Goal: Communication & Community: Answer question/provide support

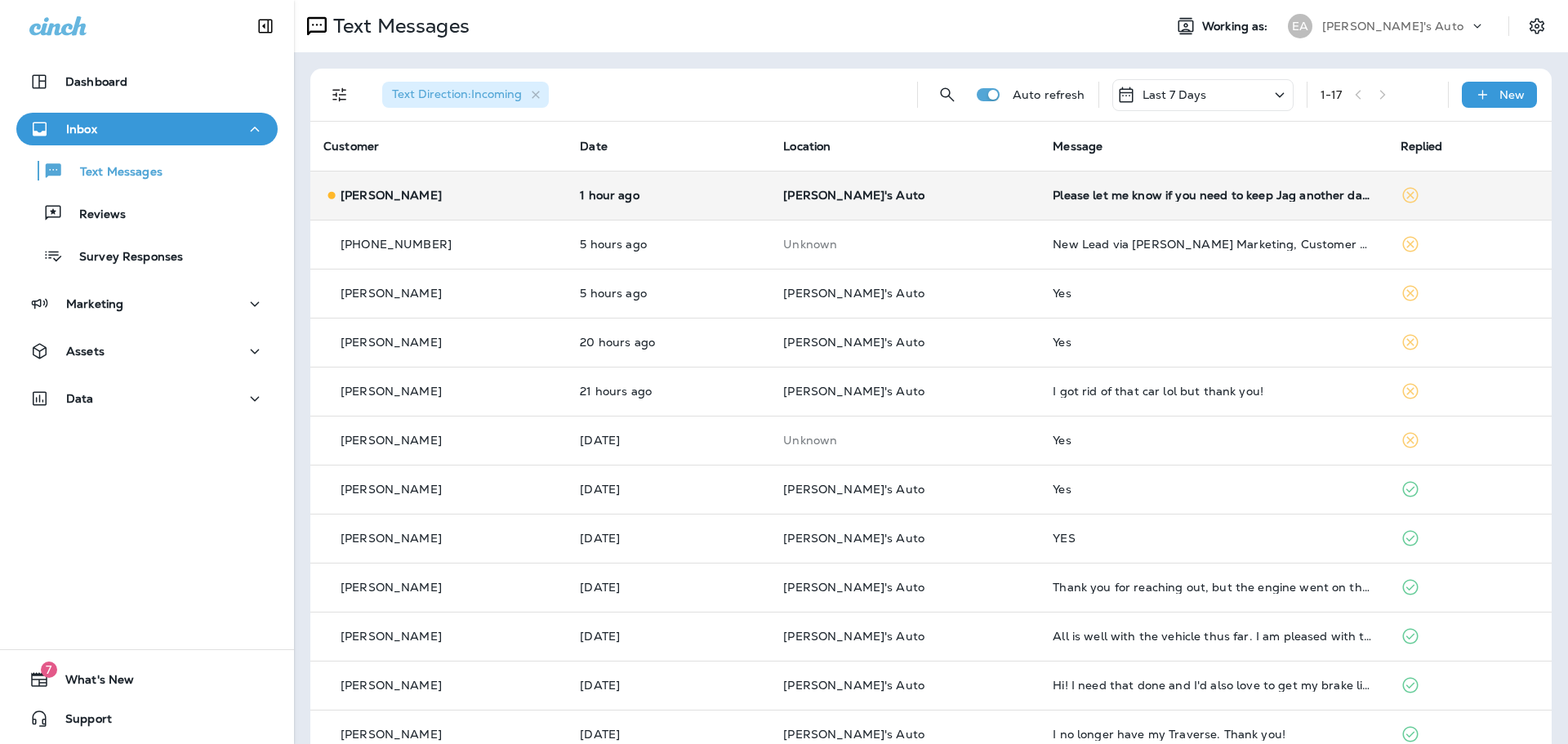
click at [965, 190] on p "[PERSON_NAME]'s Auto" at bounding box center [904, 196] width 244 height 13
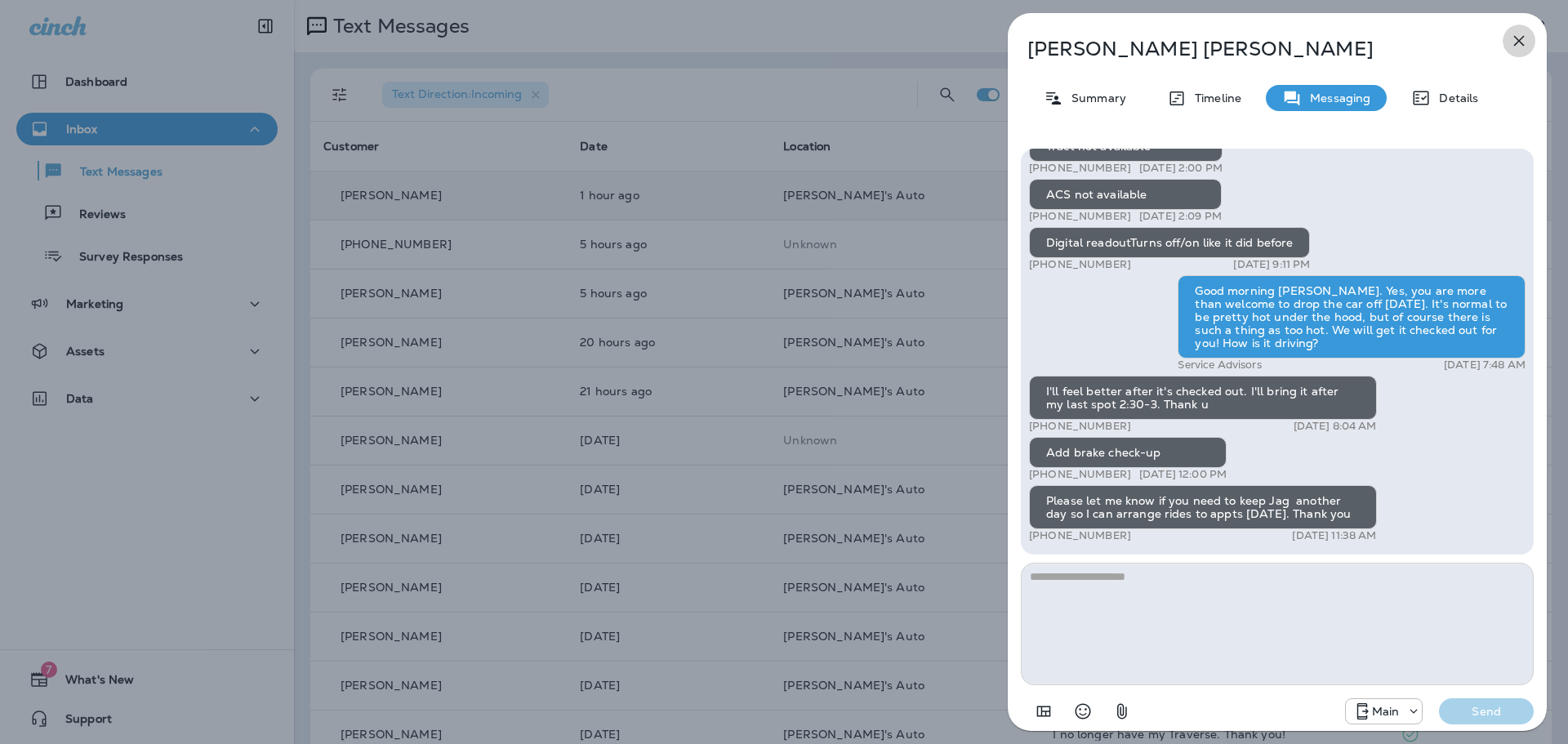
click at [1513, 46] on icon "button" at bounding box center [1518, 40] width 10 height 10
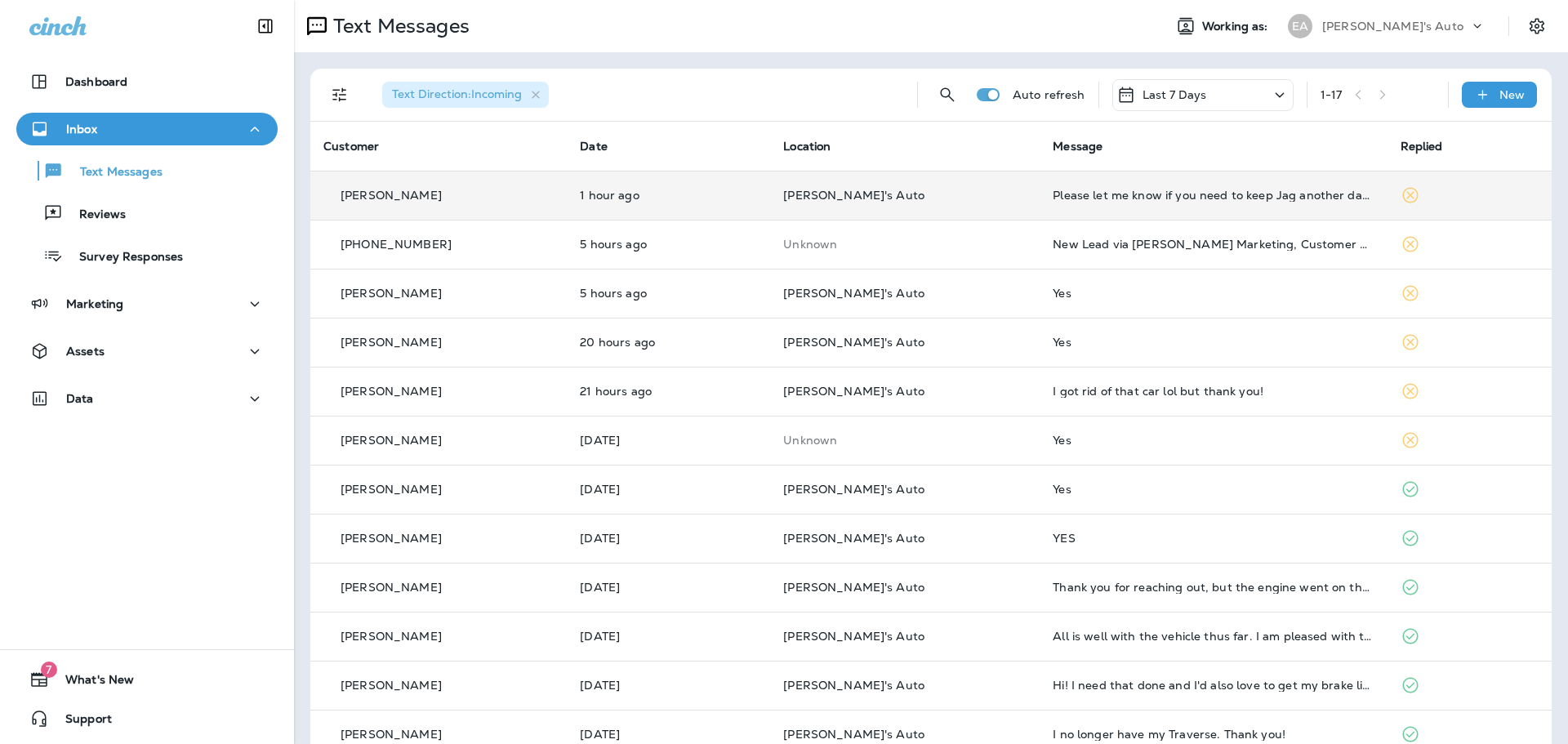
click at [1465, 195] on td at bounding box center [1469, 195] width 164 height 49
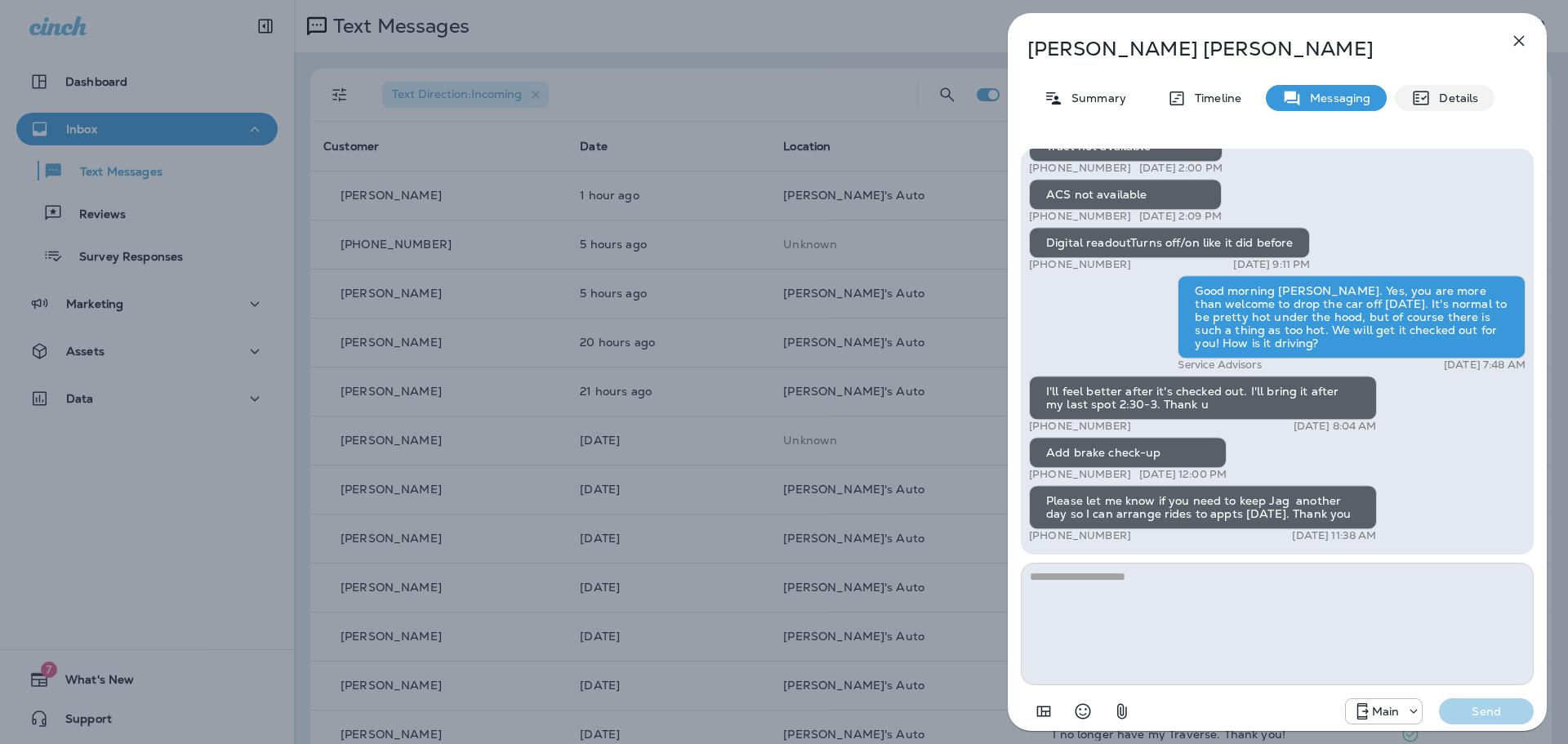
click at [1449, 105] on div "Details" at bounding box center [1445, 98] width 100 height 26
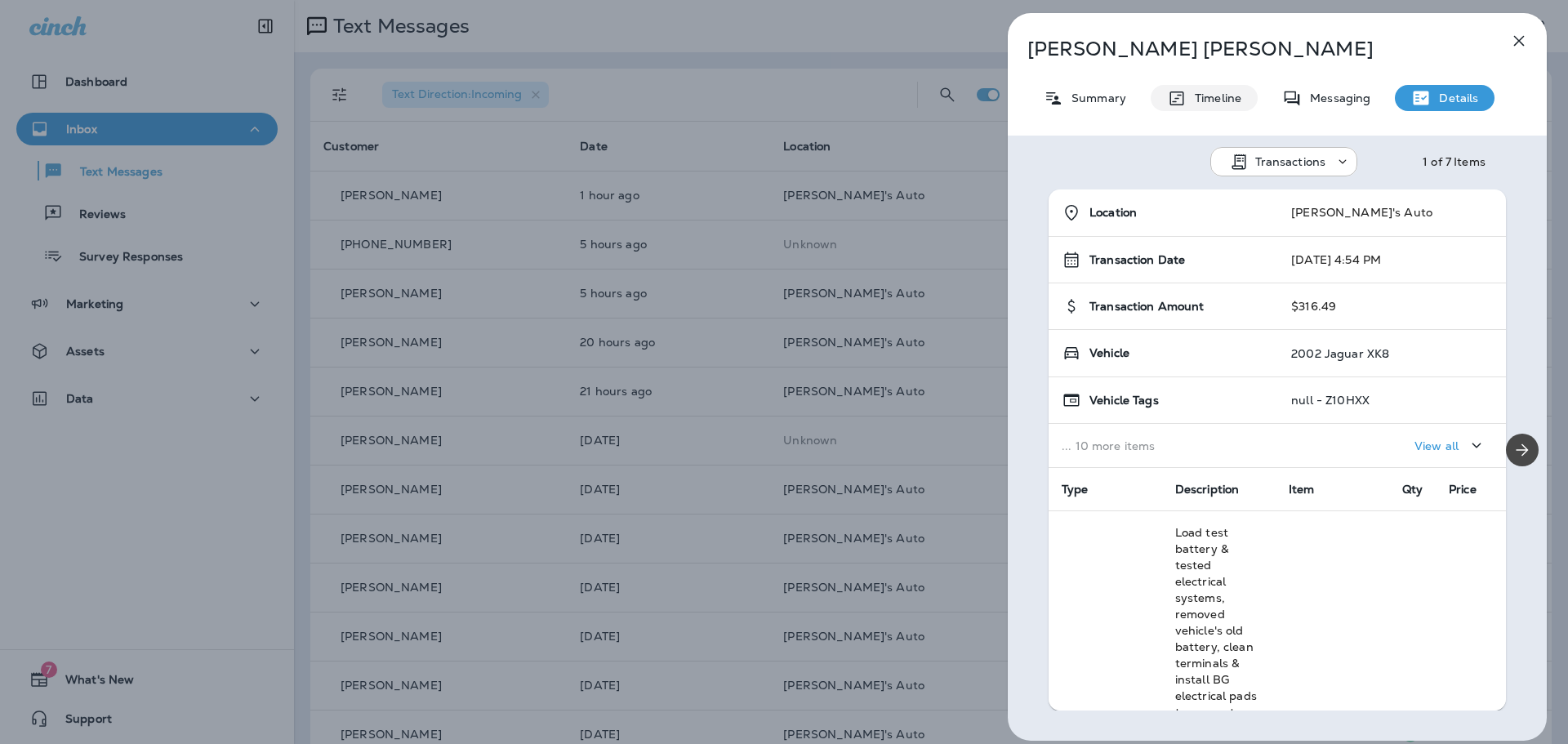
click at [1204, 103] on p "Timeline" at bounding box center [1213, 98] width 55 height 13
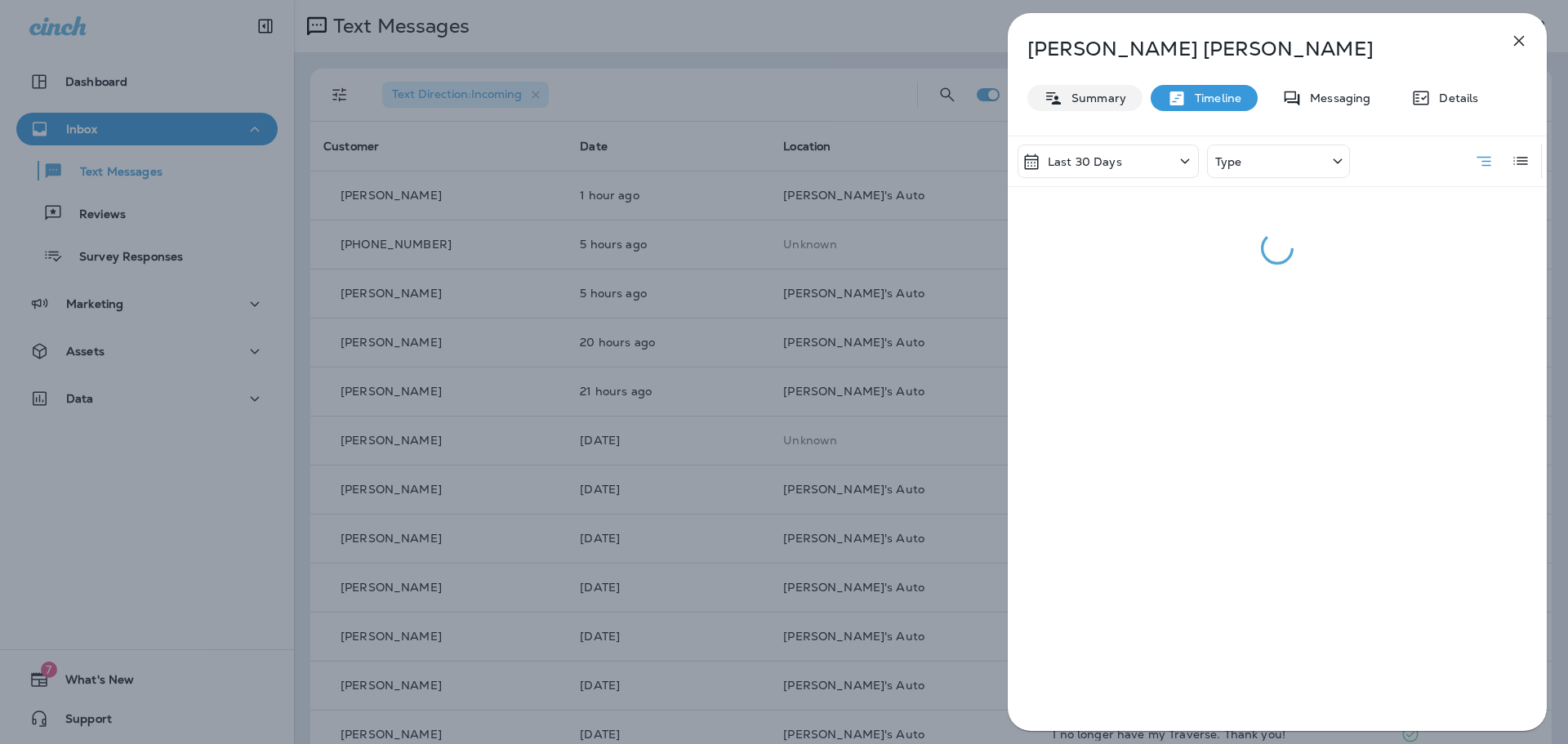
click at [1087, 103] on p "Summary" at bounding box center [1094, 98] width 63 height 13
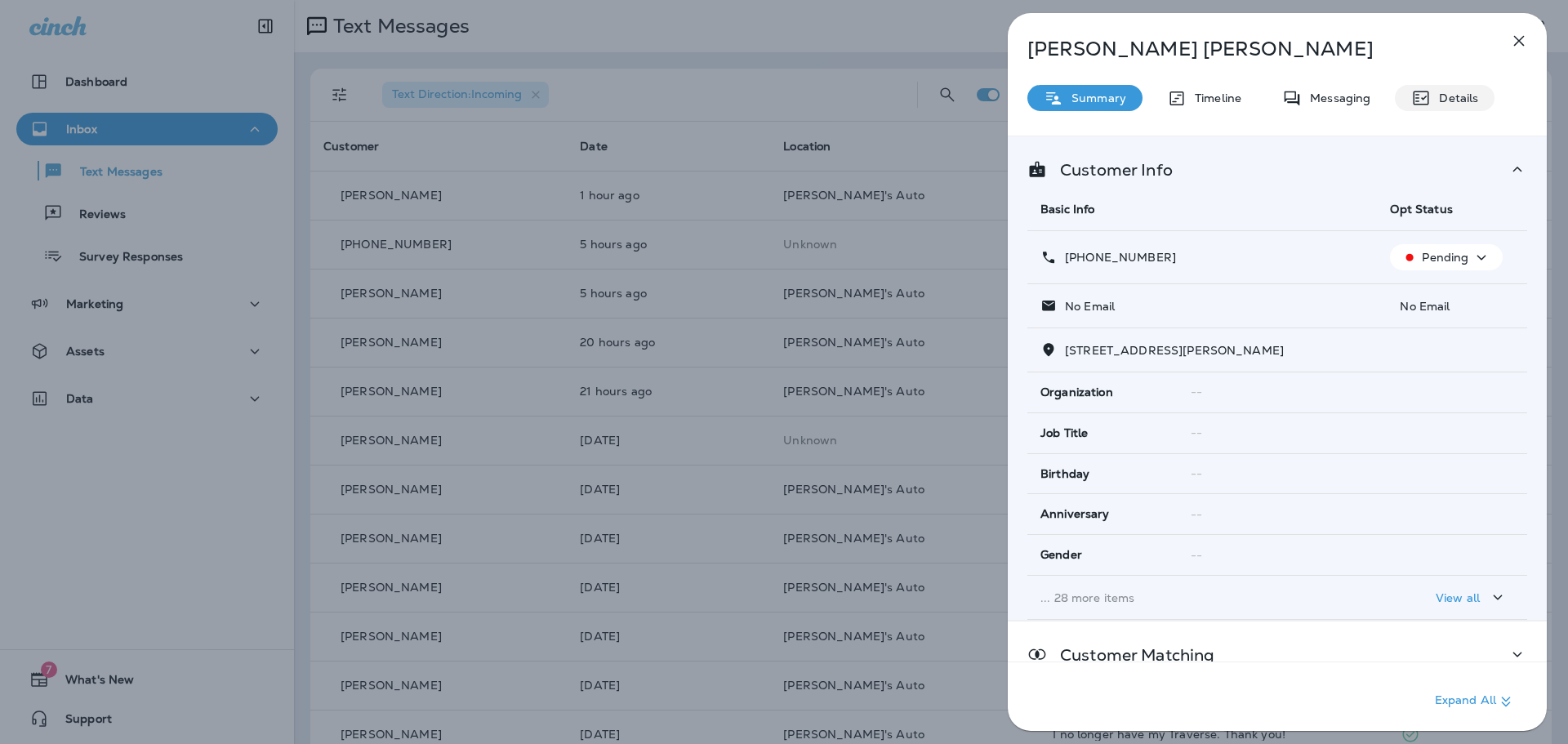
click at [1423, 103] on icon at bounding box center [1420, 98] width 20 height 20
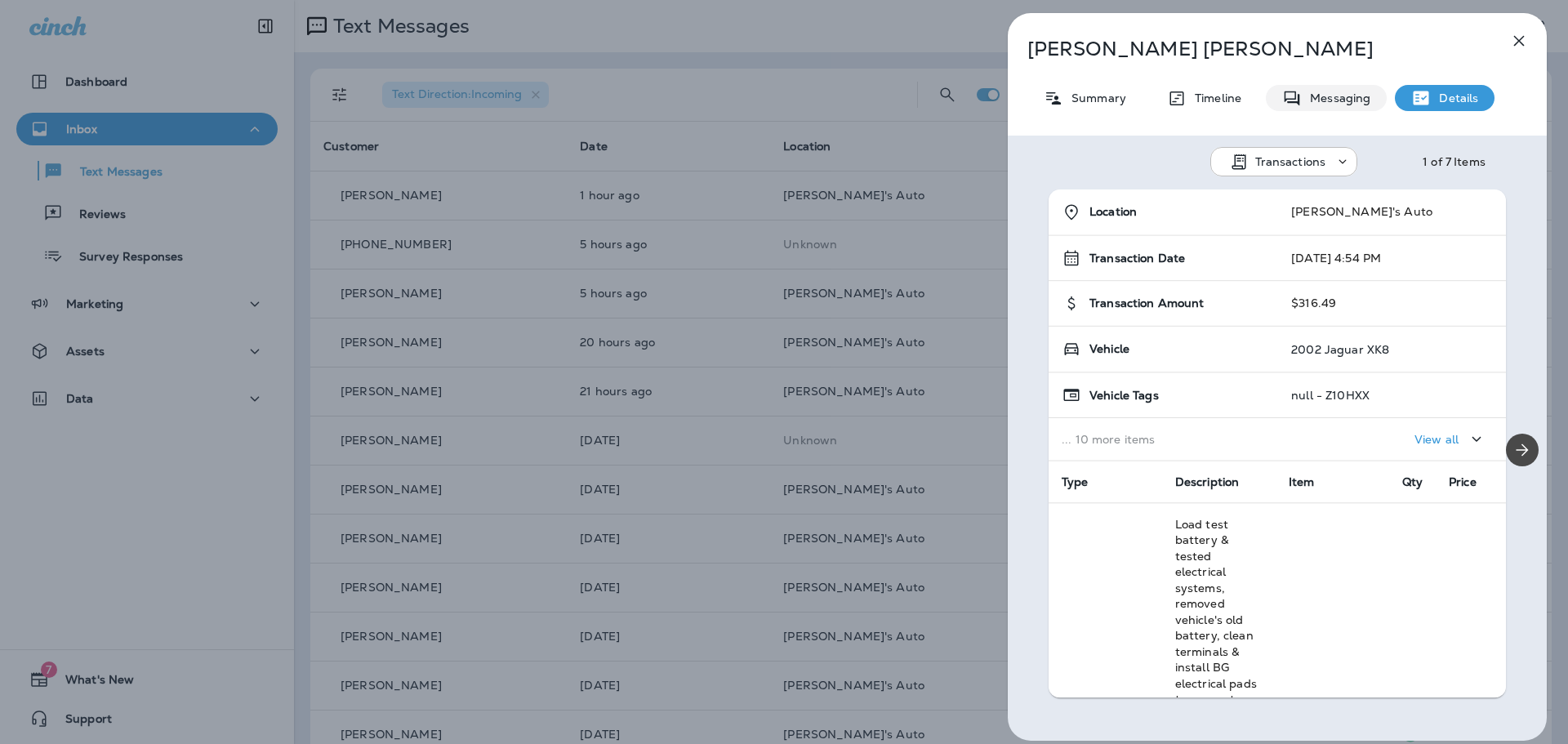
click at [1369, 105] on div "Messaging" at bounding box center [1326, 98] width 120 height 26
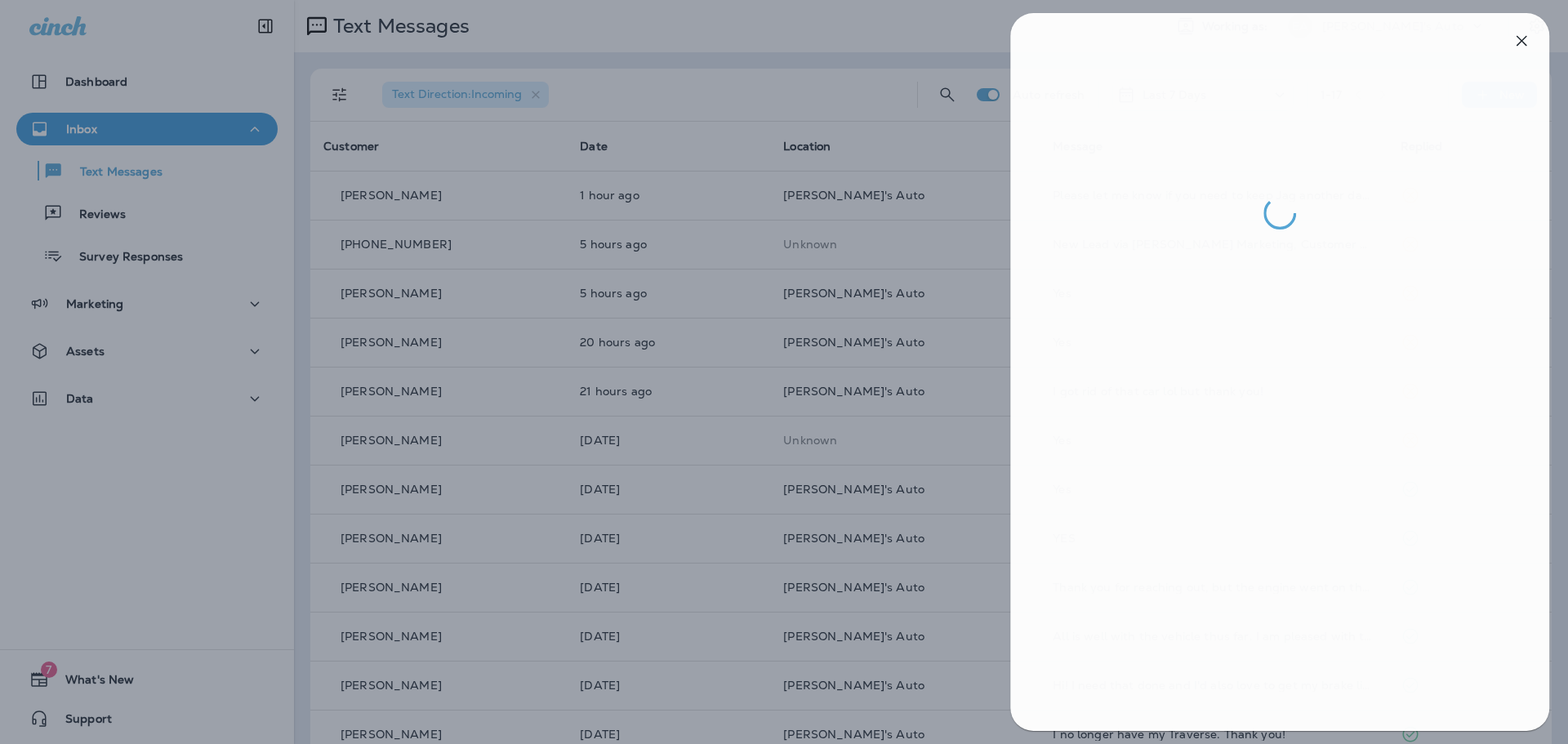
drag, startPoint x: 1229, startPoint y: 501, endPoint x: 921, endPoint y: 372, distance: 333.9
click at [921, 372] on div at bounding box center [786, 372] width 1568 height 744
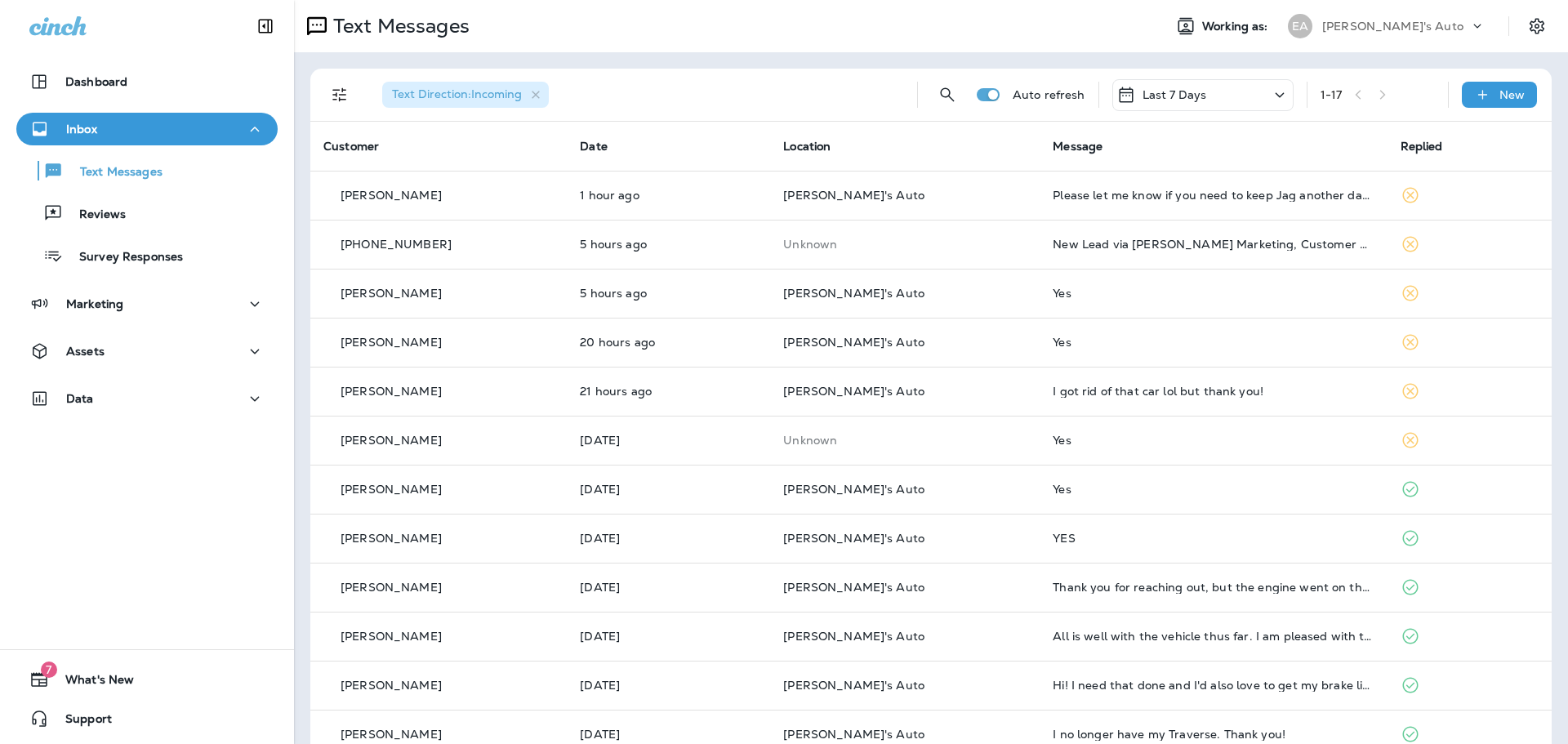
drag, startPoint x: 1466, startPoint y: 182, endPoint x: 303, endPoint y: 238, distance: 1164.3
click at [303, 238] on div "Text Direction : Incoming Auto refresh Last 7 Days 1 - 17 New Customer Date Loc…" at bounding box center [931, 537] width 1274 height 969
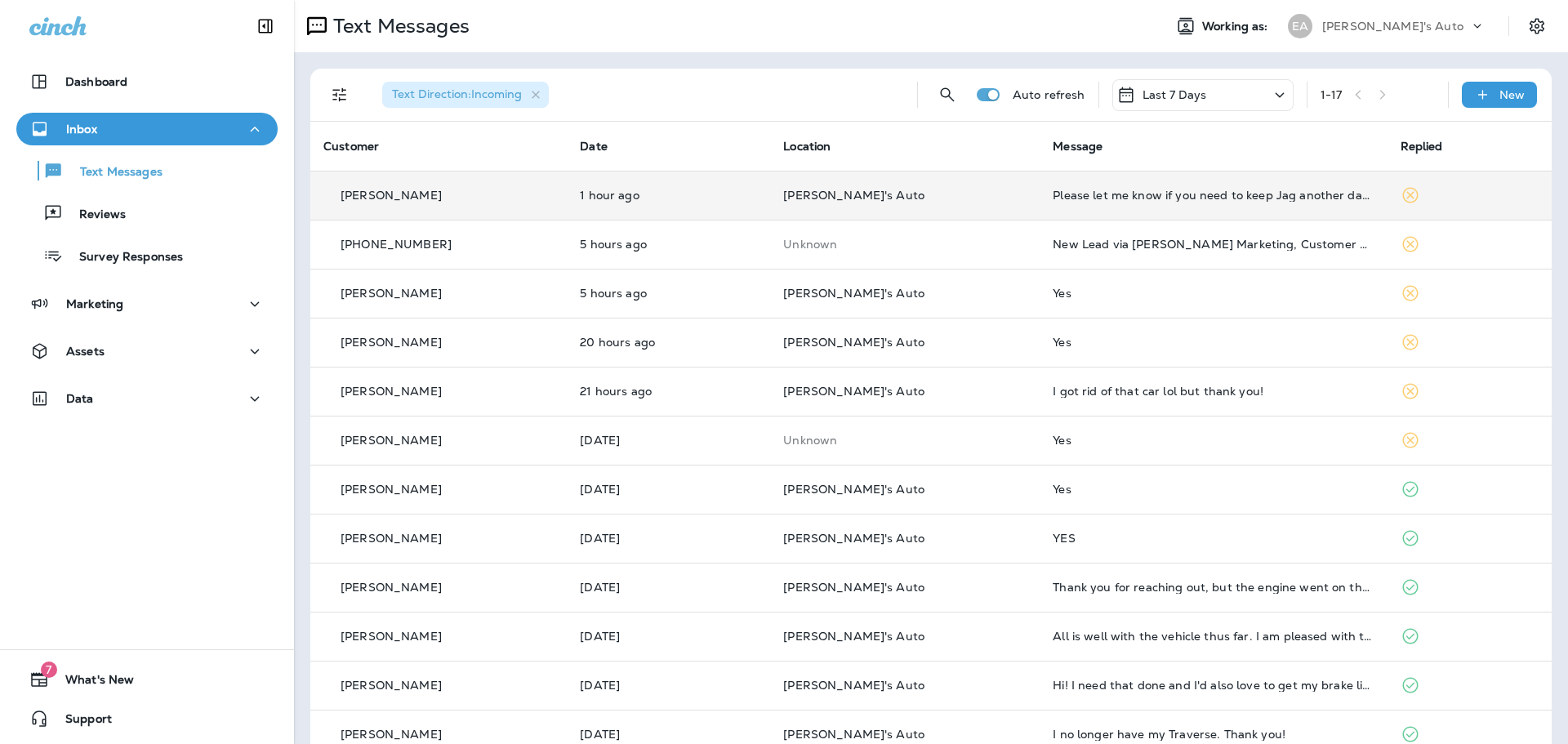
click at [752, 177] on td "1 hour ago" at bounding box center [668, 195] width 203 height 49
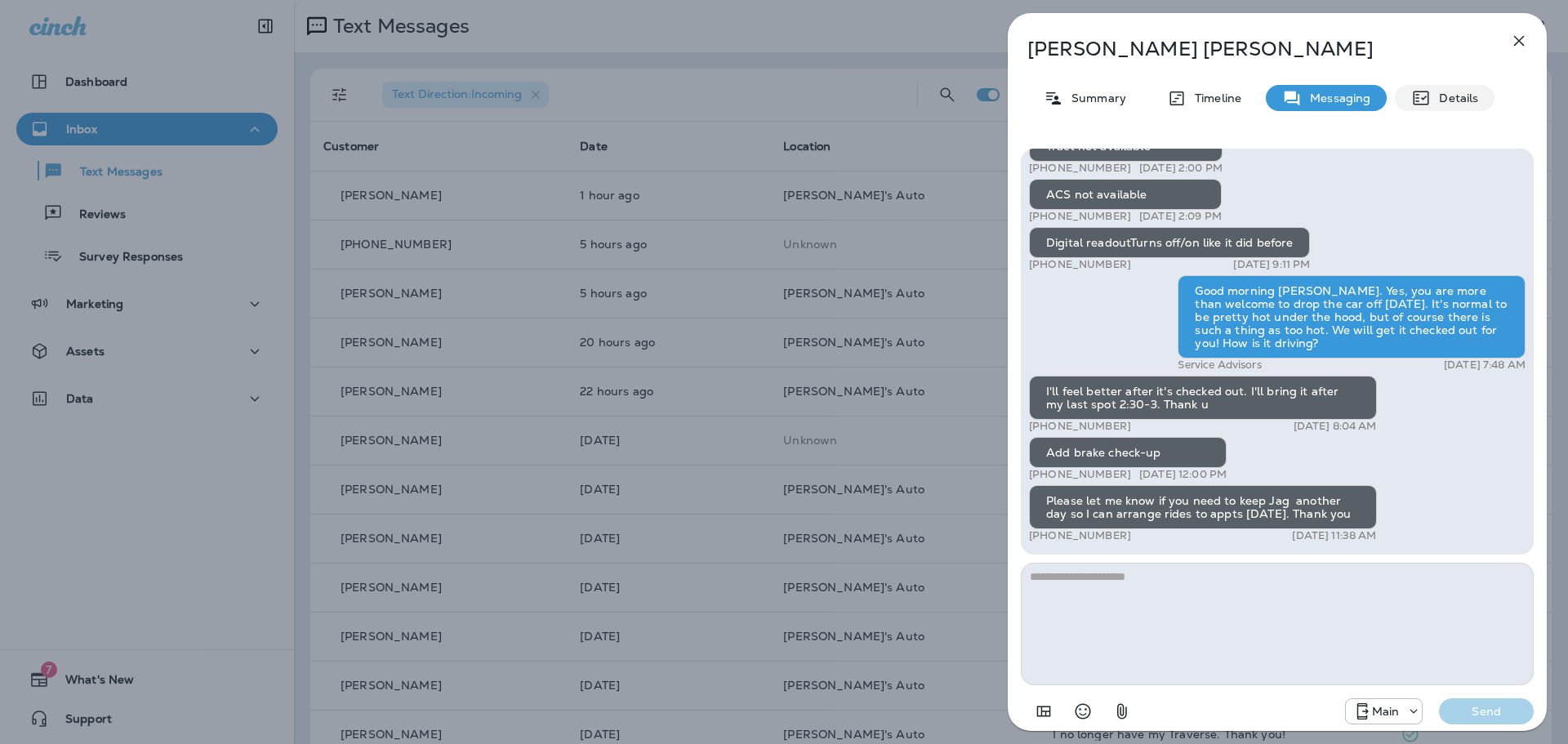
click at [1433, 99] on p "Details" at bounding box center [1454, 98] width 47 height 13
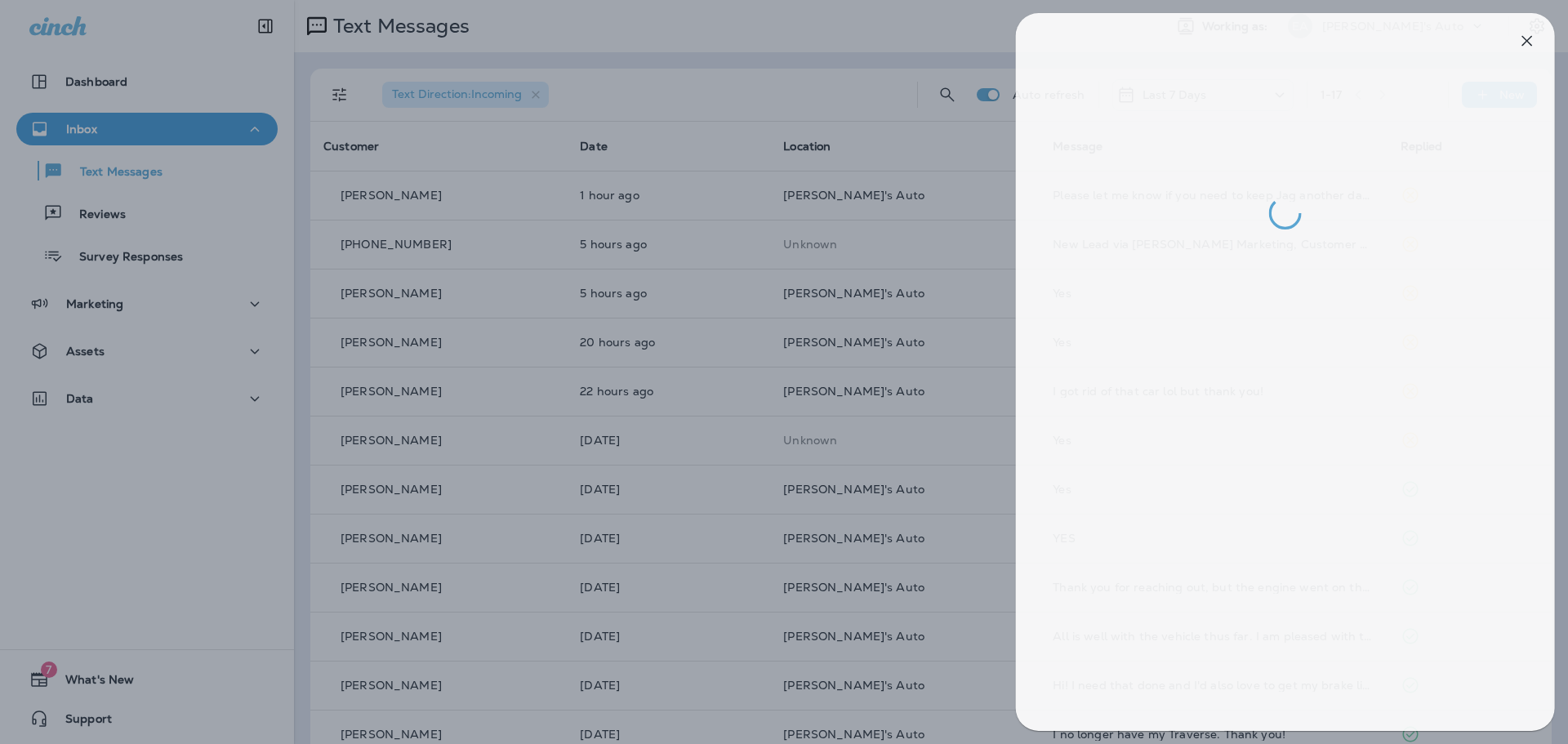
click at [783, 281] on div at bounding box center [792, 372] width 1568 height 744
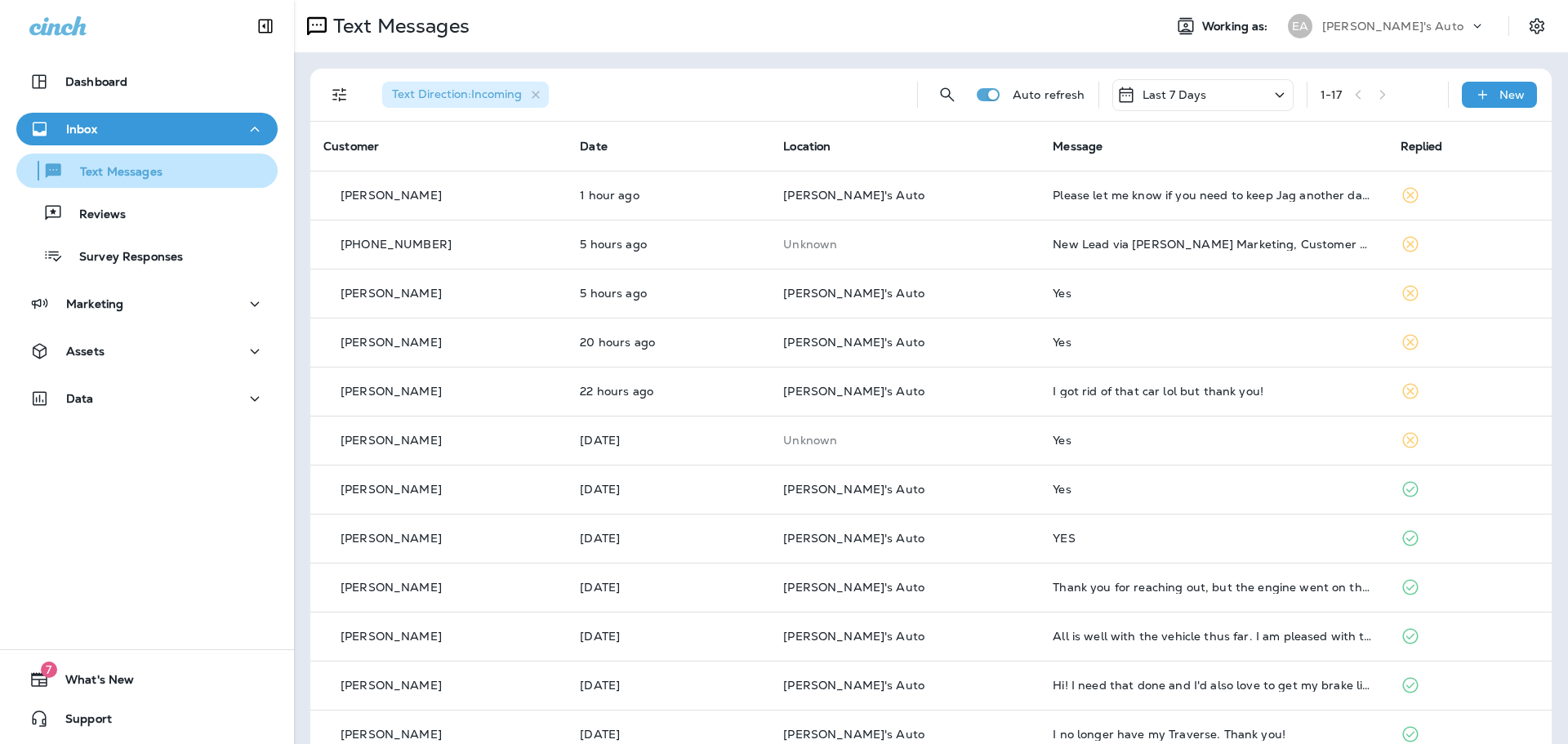
click at [142, 166] on p "Text Messages" at bounding box center [113, 172] width 99 height 15
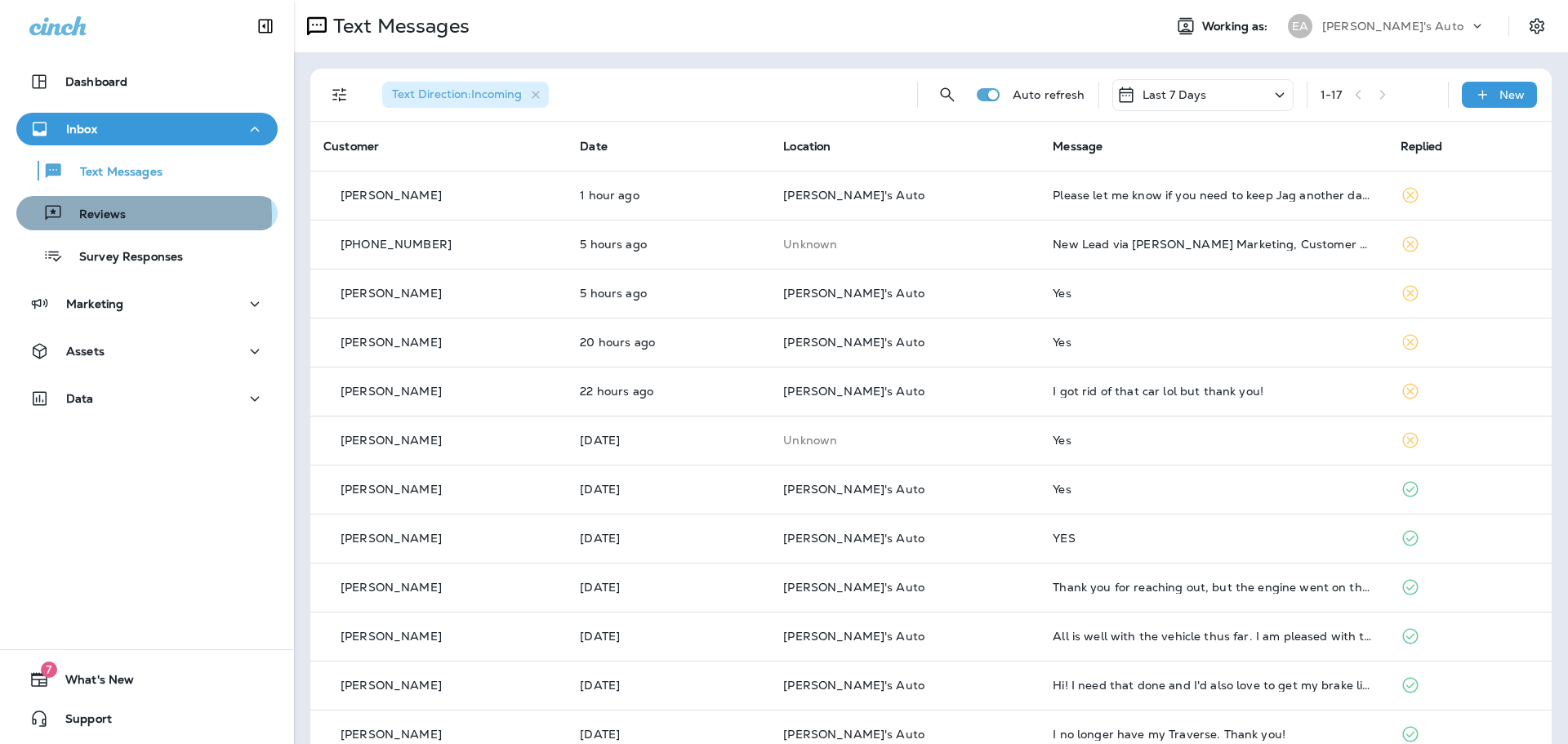
click at [131, 215] on div "Reviews" at bounding box center [147, 214] width 248 height 24
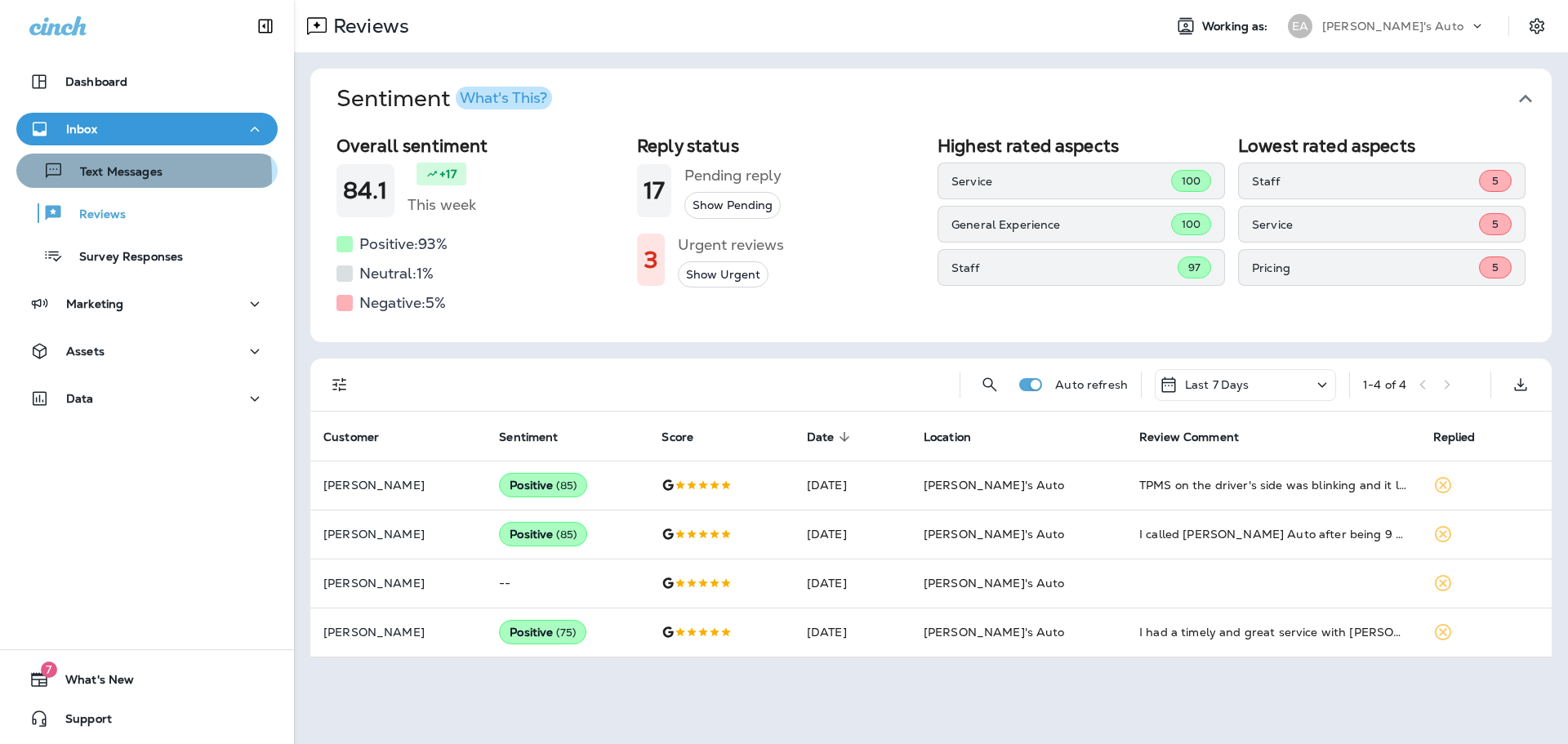
click at [113, 177] on p "Text Messages" at bounding box center [113, 172] width 99 height 15
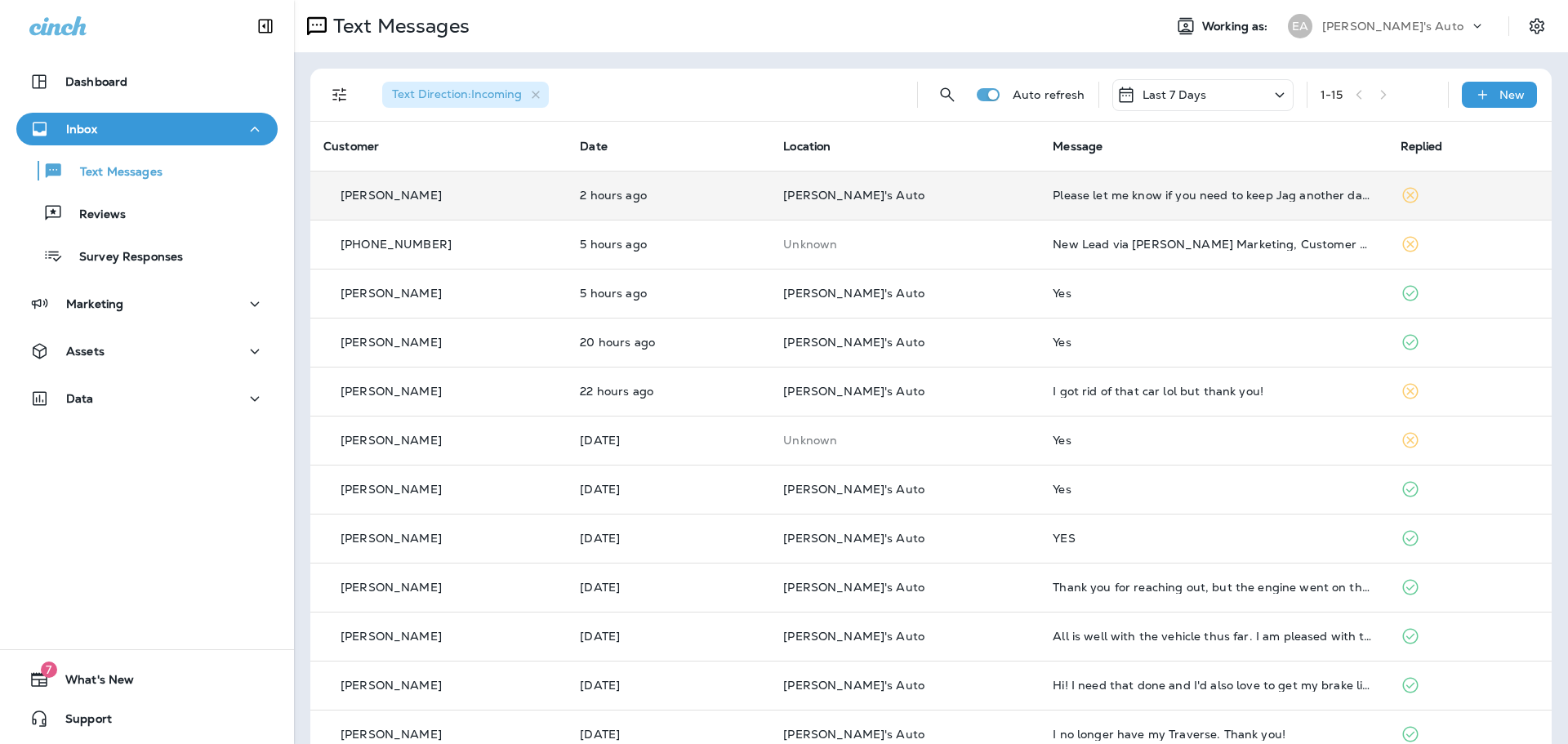
click at [812, 217] on td "[PERSON_NAME]'s Auto" at bounding box center [905, 195] width 269 height 49
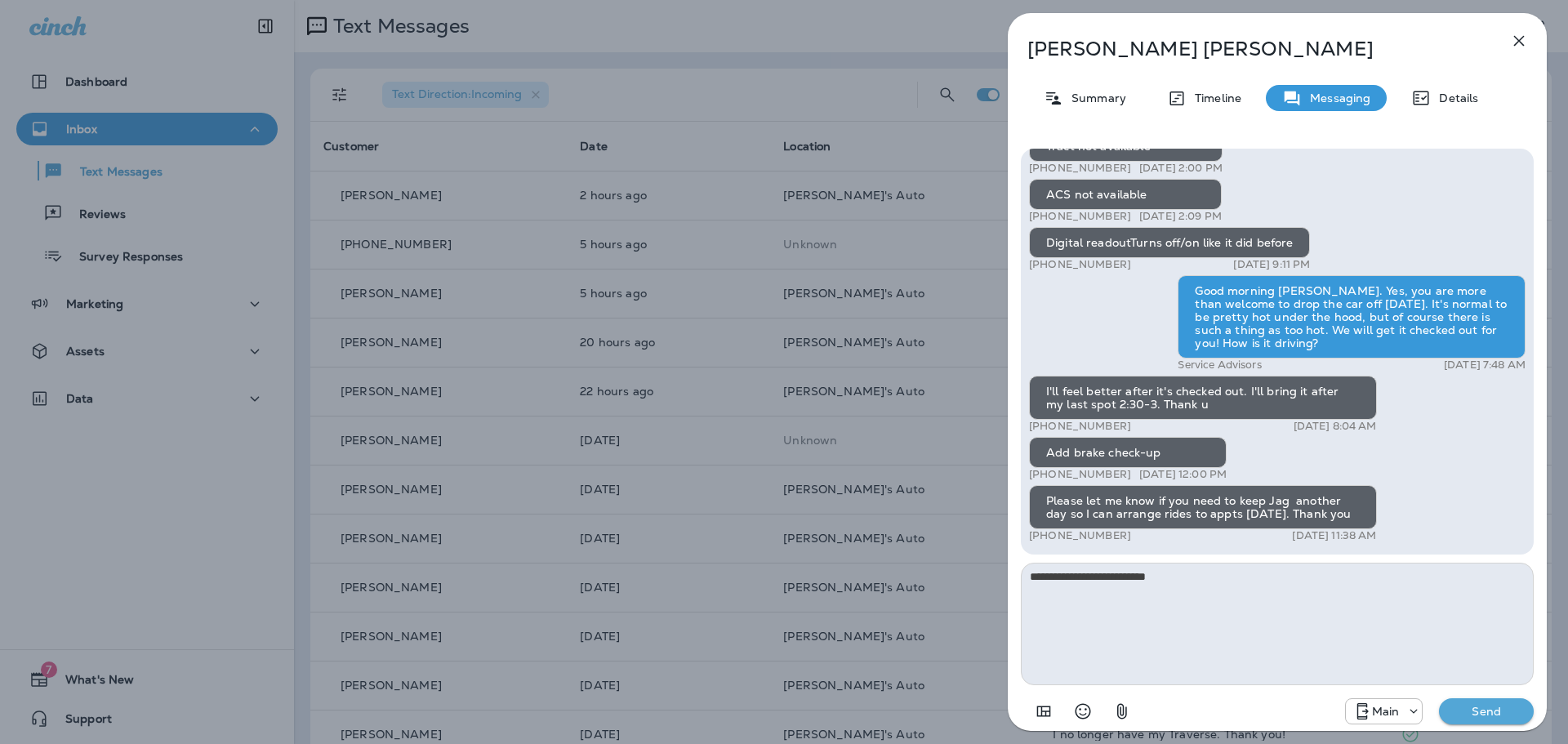
type textarea "**********"
drag, startPoint x: 1224, startPoint y: 581, endPoint x: 918, endPoint y: 545, distance: 308.1
click at [918, 545] on div "[PERSON_NAME] Summary Timeline Messaging Details Hi [PERSON_NAME], It’s been a …" at bounding box center [784, 372] width 1568 height 744
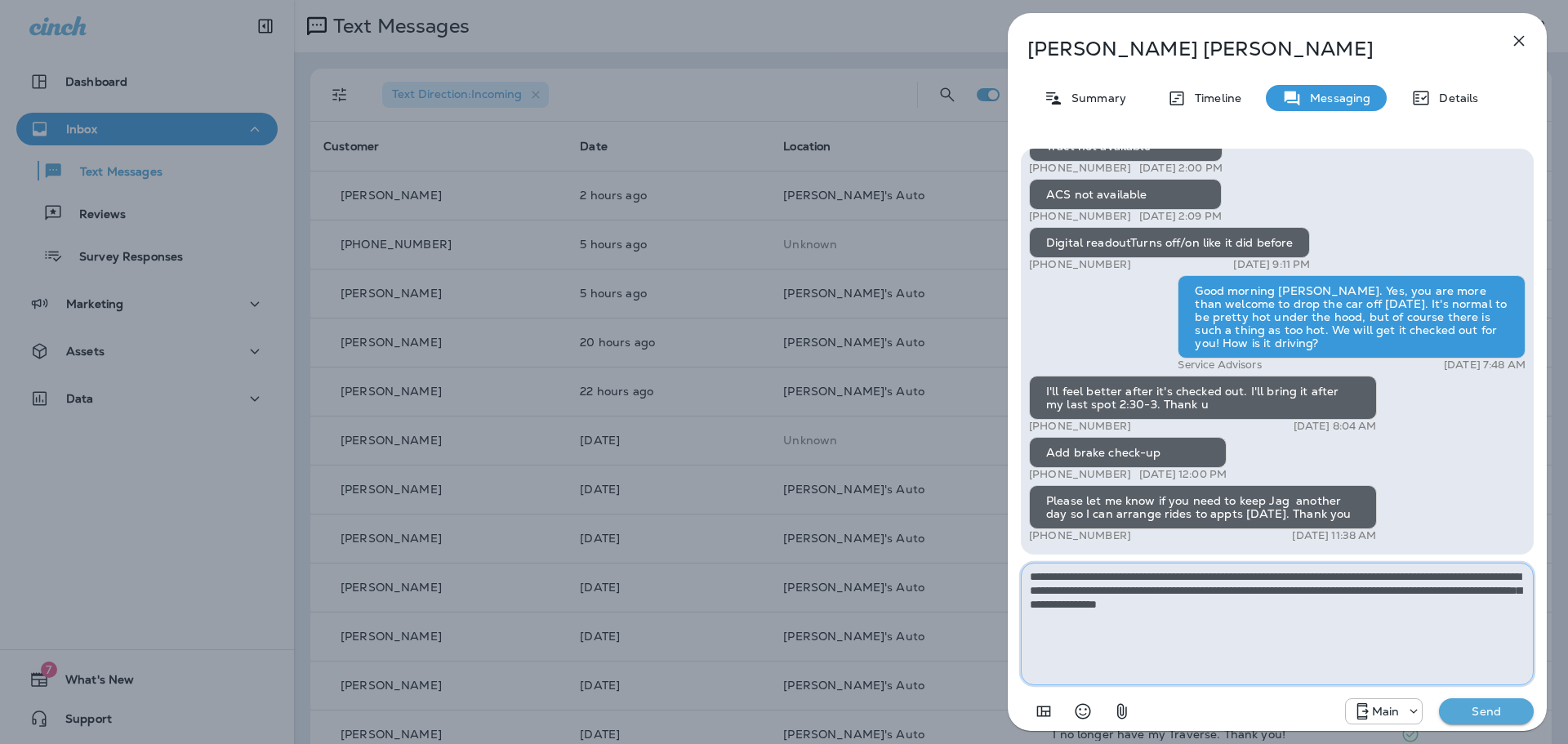
type textarea "**********"
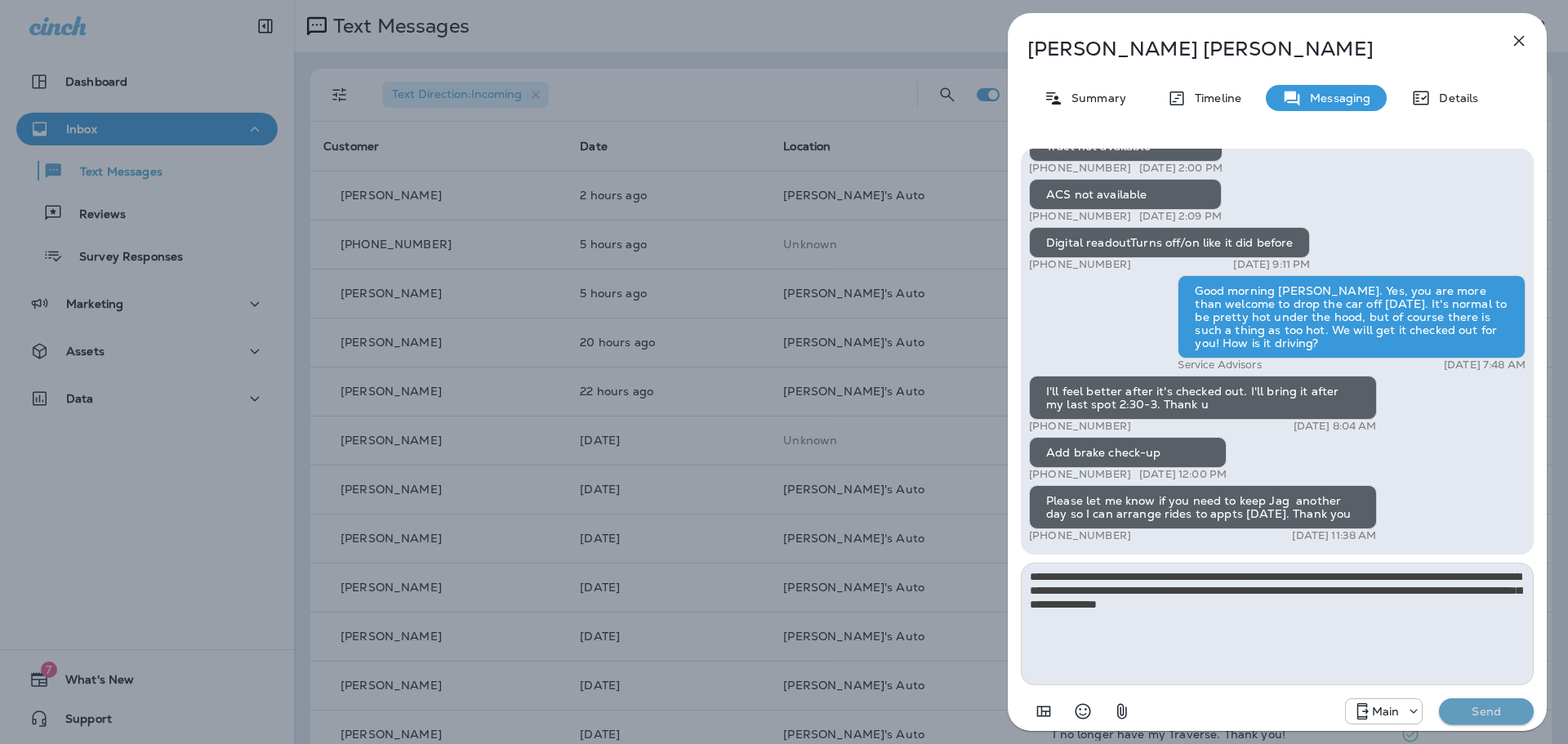
click at [1501, 715] on p "Send" at bounding box center [1485, 711] width 69 height 15
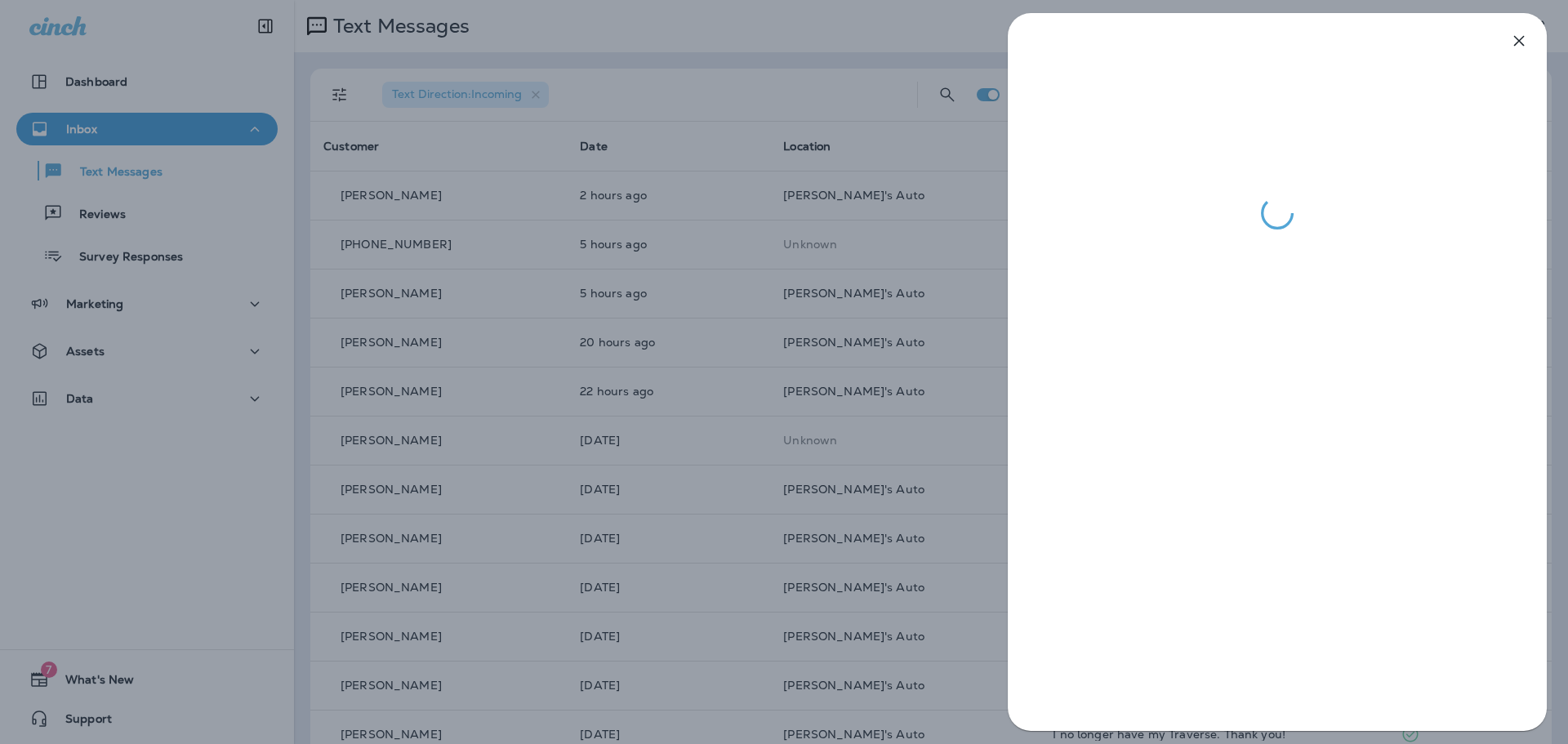
click at [641, 427] on div at bounding box center [784, 372] width 1568 height 744
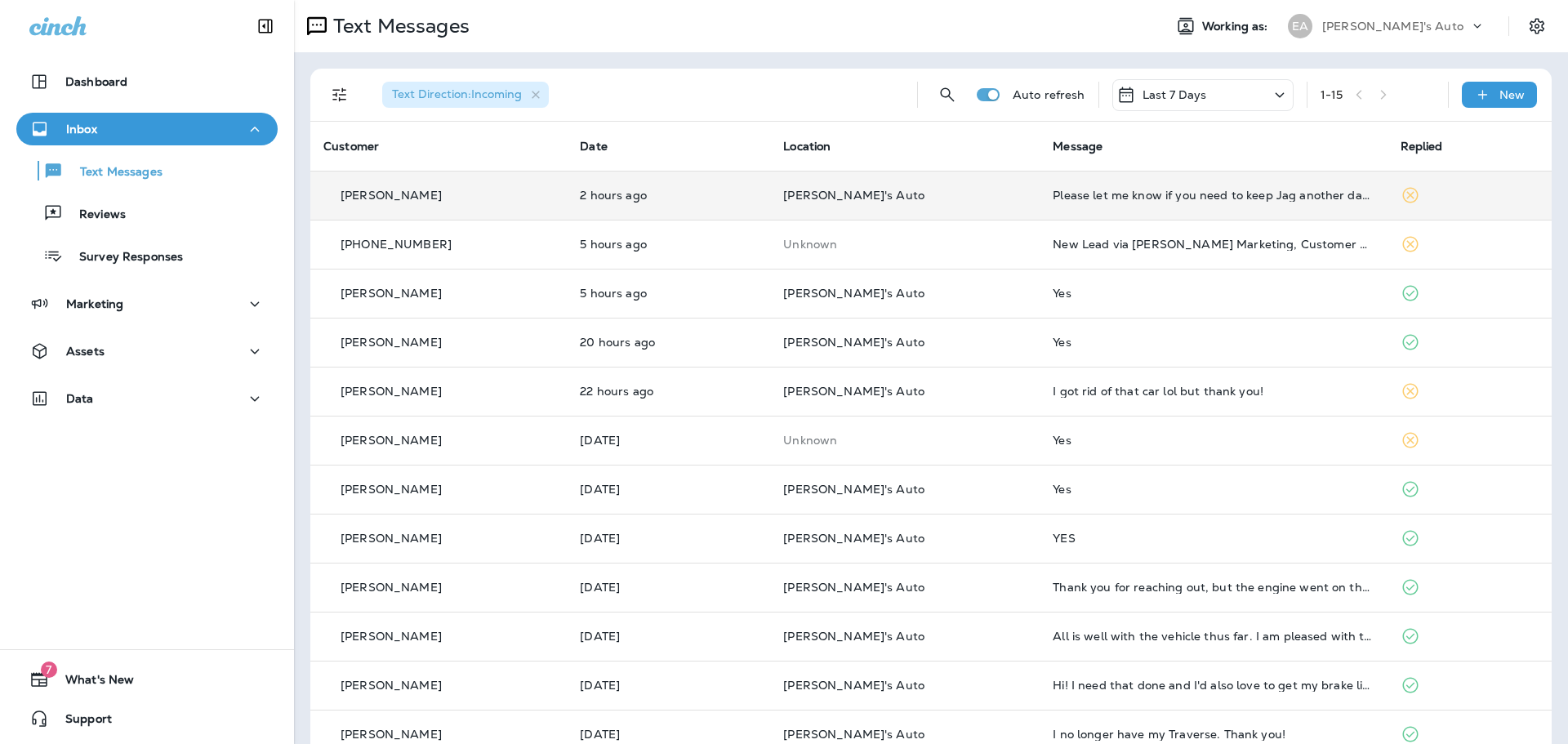
click at [907, 196] on p "[PERSON_NAME]'s Auto" at bounding box center [904, 196] width 244 height 13
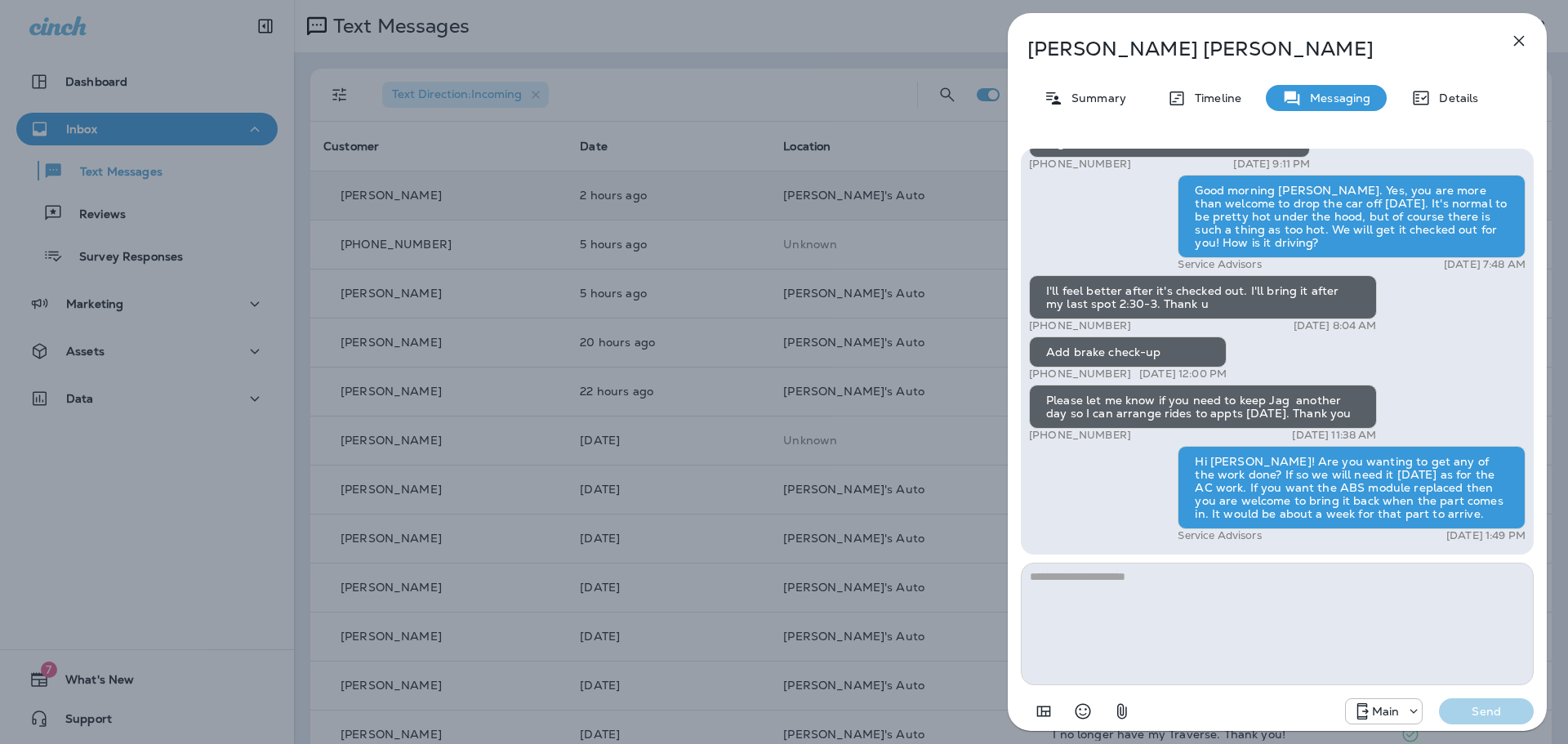
click at [776, 399] on div "[PERSON_NAME] Summary Timeline Messaging Details Hi [PERSON_NAME], It’s been a …" at bounding box center [784, 372] width 1568 height 744
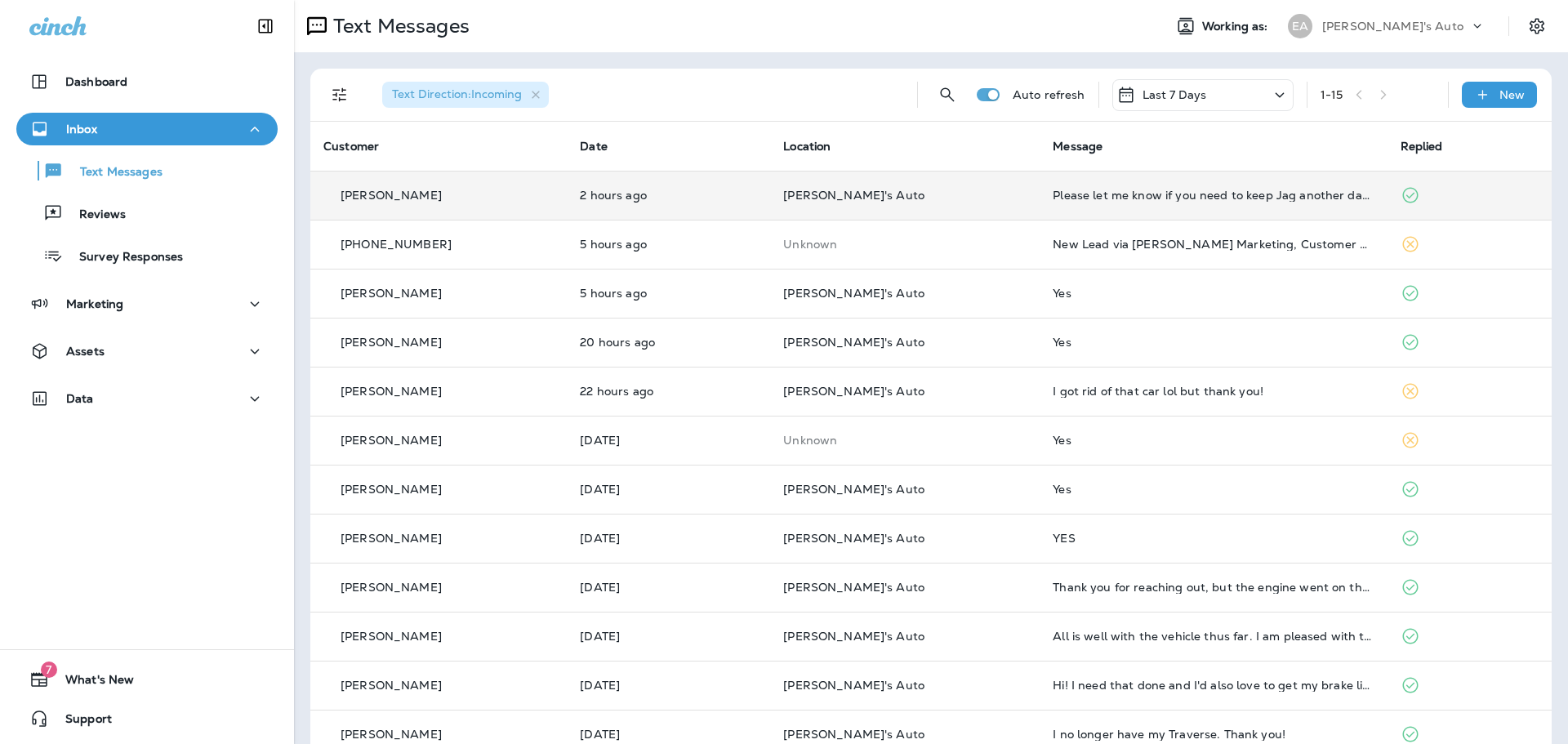
click at [610, 198] on p "2 hours ago" at bounding box center [668, 196] width 177 height 13
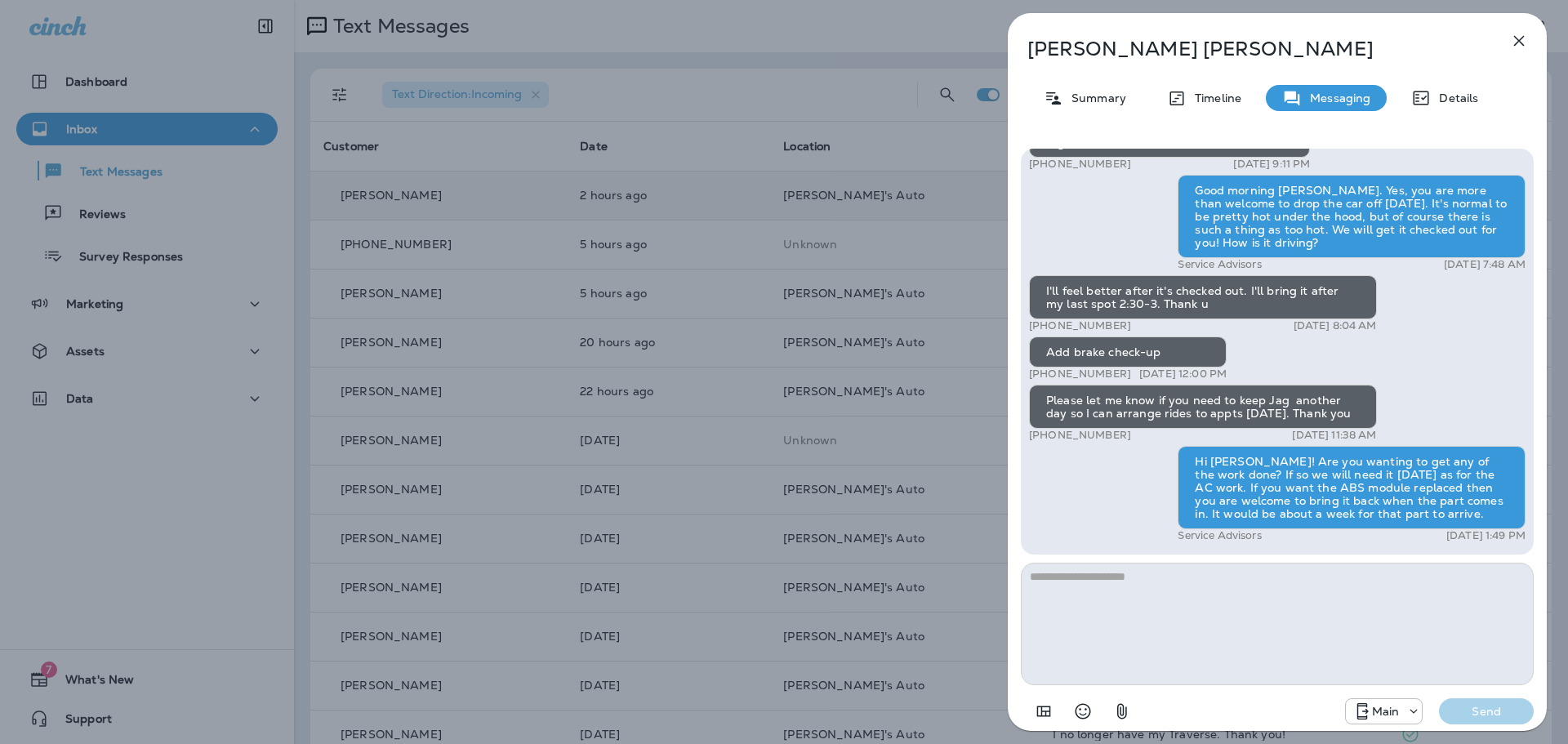
click at [1523, 43] on icon "button" at bounding box center [1518, 40] width 20 height 20
